Goal: Information Seeking & Learning: Find specific fact

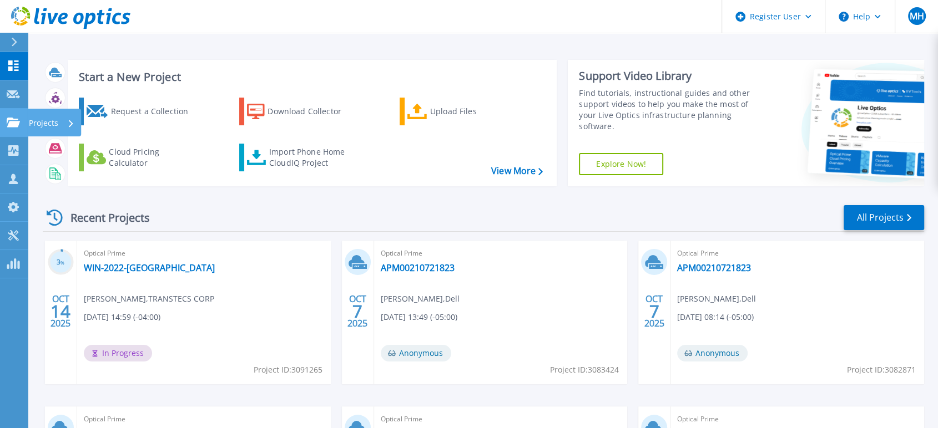
click at [15, 129] on link "Projects Projects" at bounding box center [14, 123] width 28 height 28
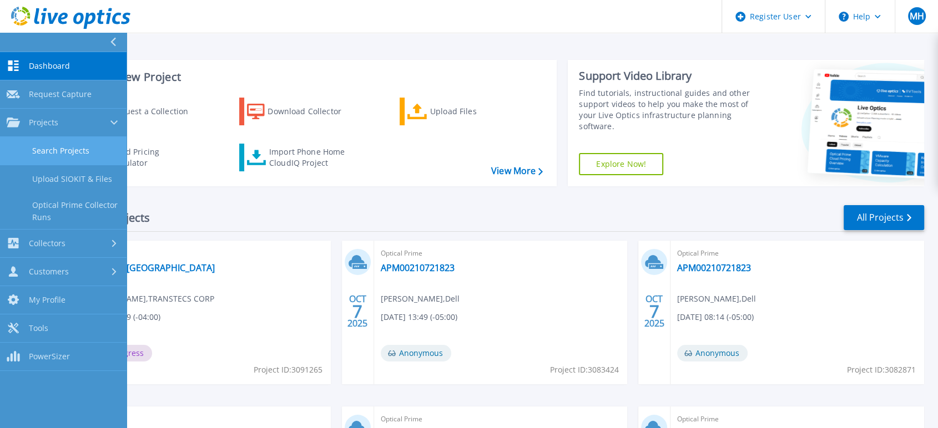
click at [51, 139] on link "Search Projects" at bounding box center [63, 151] width 127 height 28
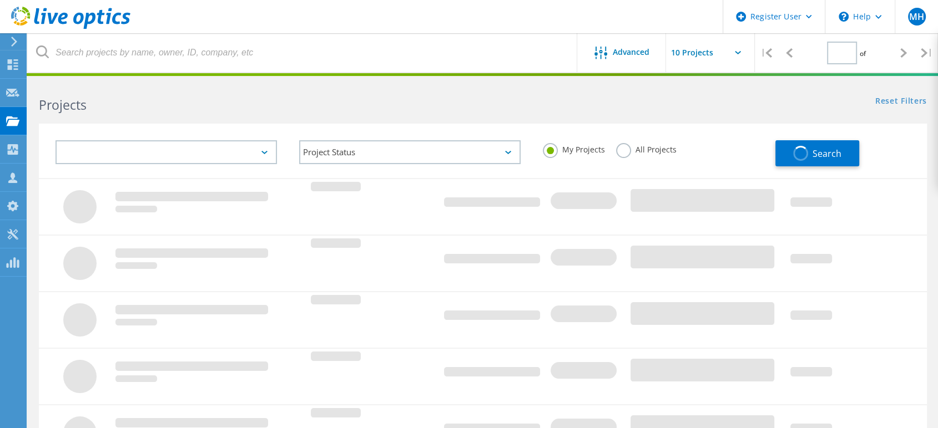
type input "1"
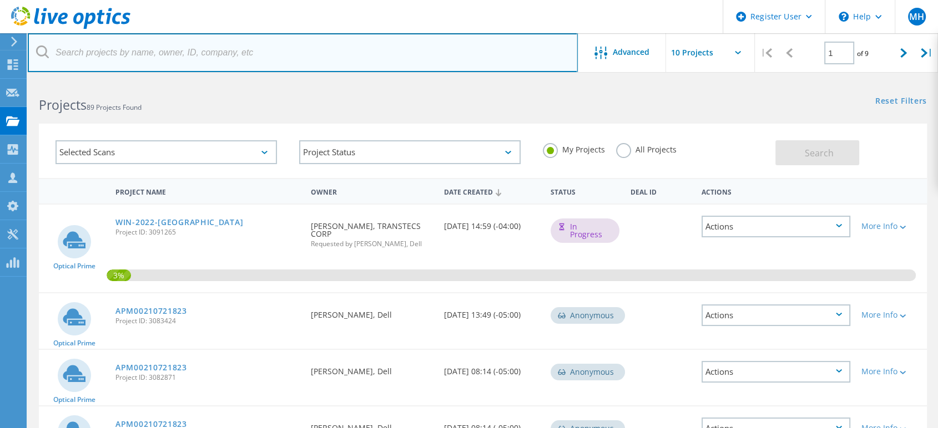
click at [329, 67] on input "text" at bounding box center [303, 52] width 550 height 39
paste input "[PERSON_NAME][EMAIL_ADDRESS][DOMAIN_NAME]"
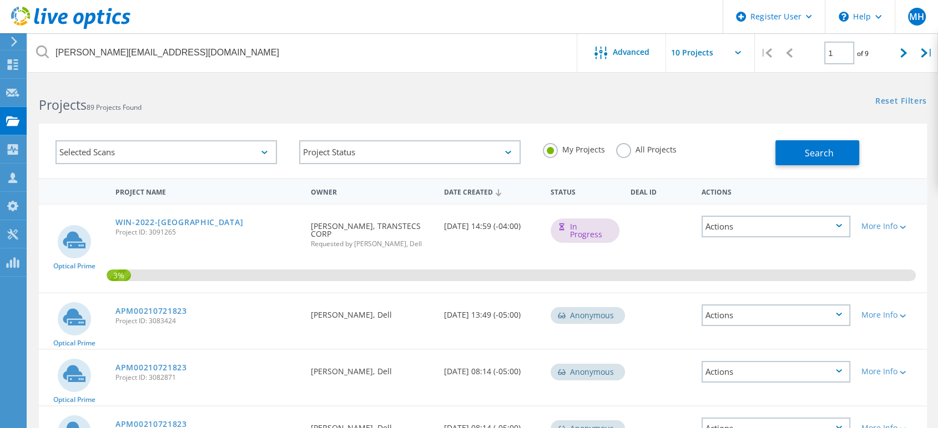
click at [642, 148] on label "All Projects" at bounding box center [646, 148] width 60 height 11
click at [0, 0] on input "All Projects" at bounding box center [0, 0] width 0 height 0
click at [774, 149] on div "My Projects All Projects" at bounding box center [654, 149] width 244 height 41
click at [780, 150] on button "Search" at bounding box center [817, 152] width 84 height 25
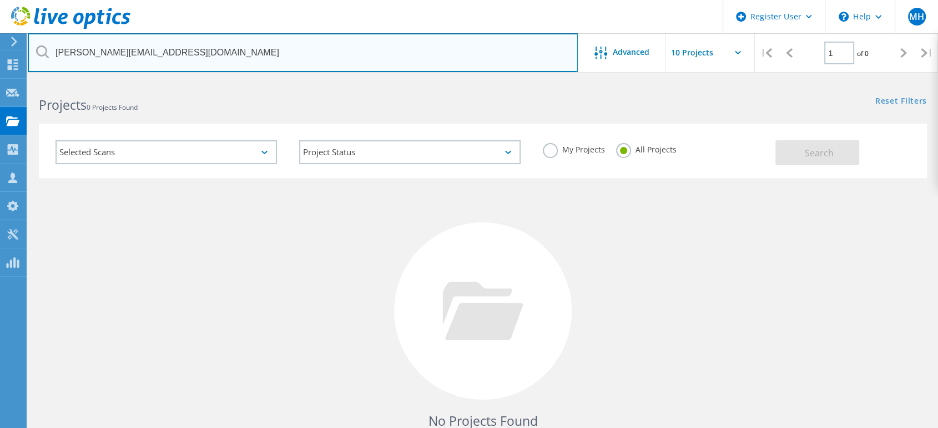
click at [69, 50] on input "[PERSON_NAME][EMAIL_ADDRESS][DOMAIN_NAME]" at bounding box center [303, 52] width 550 height 39
type input "@[DOMAIN_NAME]"
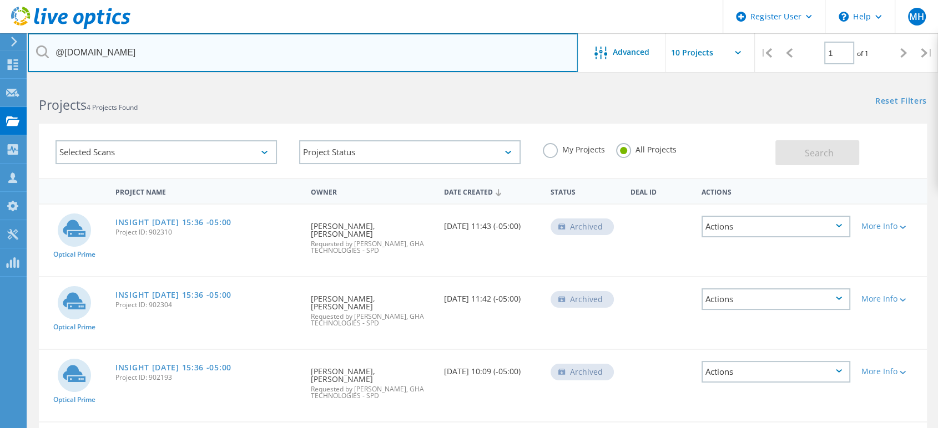
click at [337, 52] on input "@[DOMAIN_NAME]" at bounding box center [303, 52] width 550 height 39
click at [337, 57] on input "@[DOMAIN_NAME]" at bounding box center [303, 52] width 550 height 39
click at [336, 57] on input "@[DOMAIN_NAME]" at bounding box center [303, 52] width 550 height 39
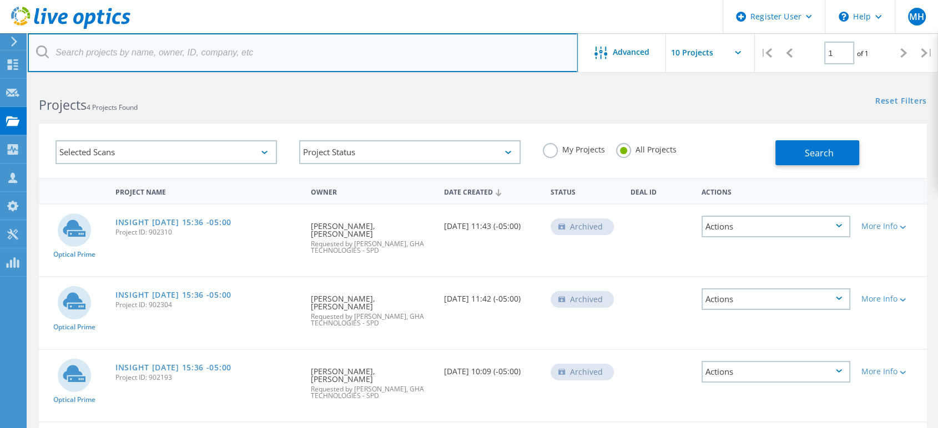
click at [248, 52] on input "text" at bounding box center [303, 52] width 550 height 39
paste input "[PERSON_NAME][EMAIL_ADDRESS][DOMAIN_NAME]"
drag, startPoint x: 95, startPoint y: 51, endPoint x: 46, endPoint y: 49, distance: 49.4
click at [46, 49] on div "[PERSON_NAME][EMAIL_ADDRESS][DOMAIN_NAME]" at bounding box center [302, 52] width 549 height 39
click at [84, 50] on input "[PERSON_NAME][EMAIL_ADDRESS][DOMAIN_NAME]" at bounding box center [303, 52] width 550 height 39
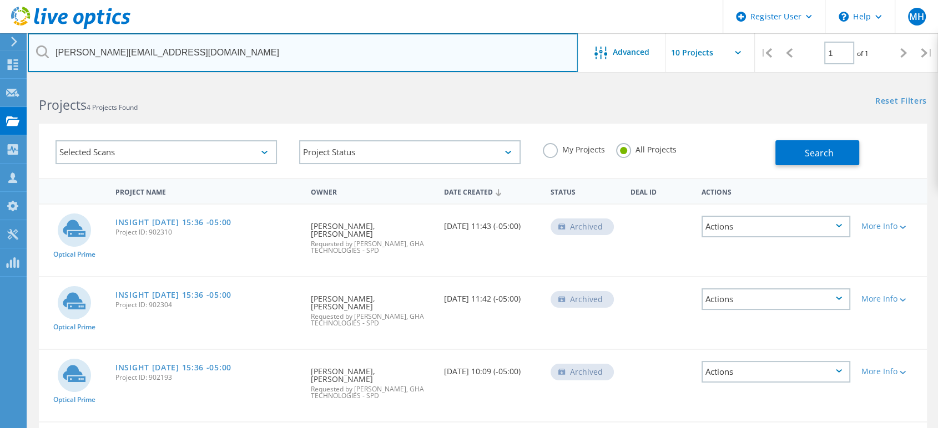
drag, startPoint x: 86, startPoint y: 49, endPoint x: 39, endPoint y: 43, distance: 47.0
click at [39, 43] on input "[PERSON_NAME][EMAIL_ADDRESS][DOMAIN_NAME]" at bounding box center [303, 52] width 550 height 39
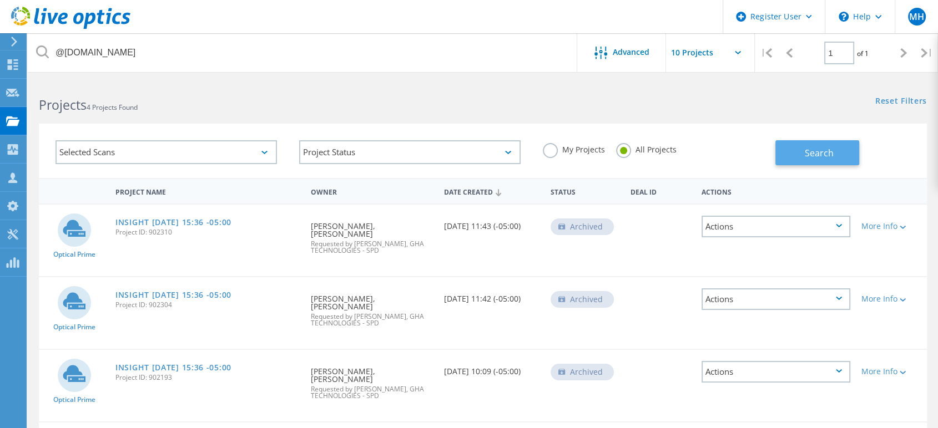
click at [832, 149] on span "Search" at bounding box center [819, 153] width 29 height 12
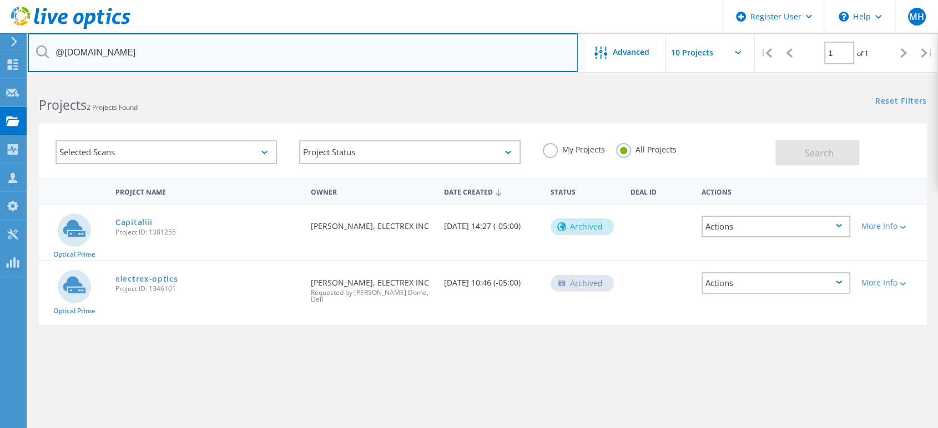
click at [196, 69] on input "@[DOMAIN_NAME]" at bounding box center [303, 52] width 550 height 39
click at [183, 60] on input "@[DOMAIN_NAME]" at bounding box center [303, 52] width 550 height 39
paste input "[PERSON_NAME]"
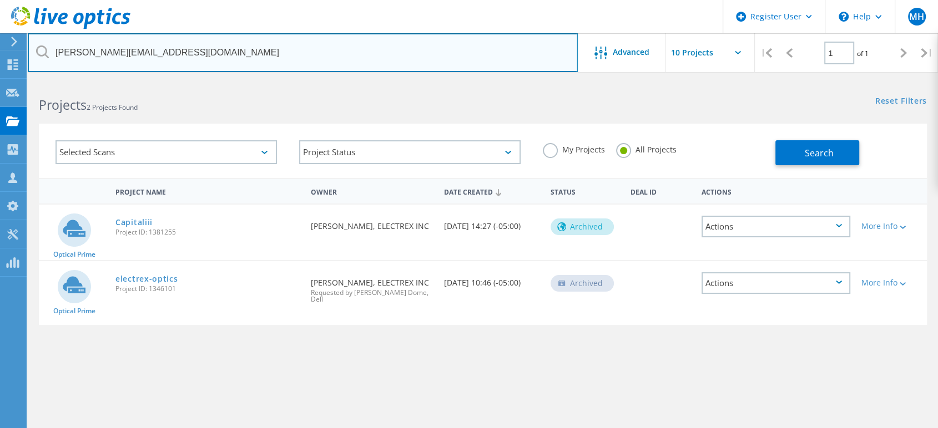
drag, startPoint x: 88, startPoint y: 52, endPoint x: 44, endPoint y: 52, distance: 43.8
click at [44, 52] on div "[PERSON_NAME][EMAIL_ADDRESS][DOMAIN_NAME]" at bounding box center [302, 52] width 549 height 39
type input "@[DOMAIN_NAME]"
